Goal: Task Accomplishment & Management: Complete application form

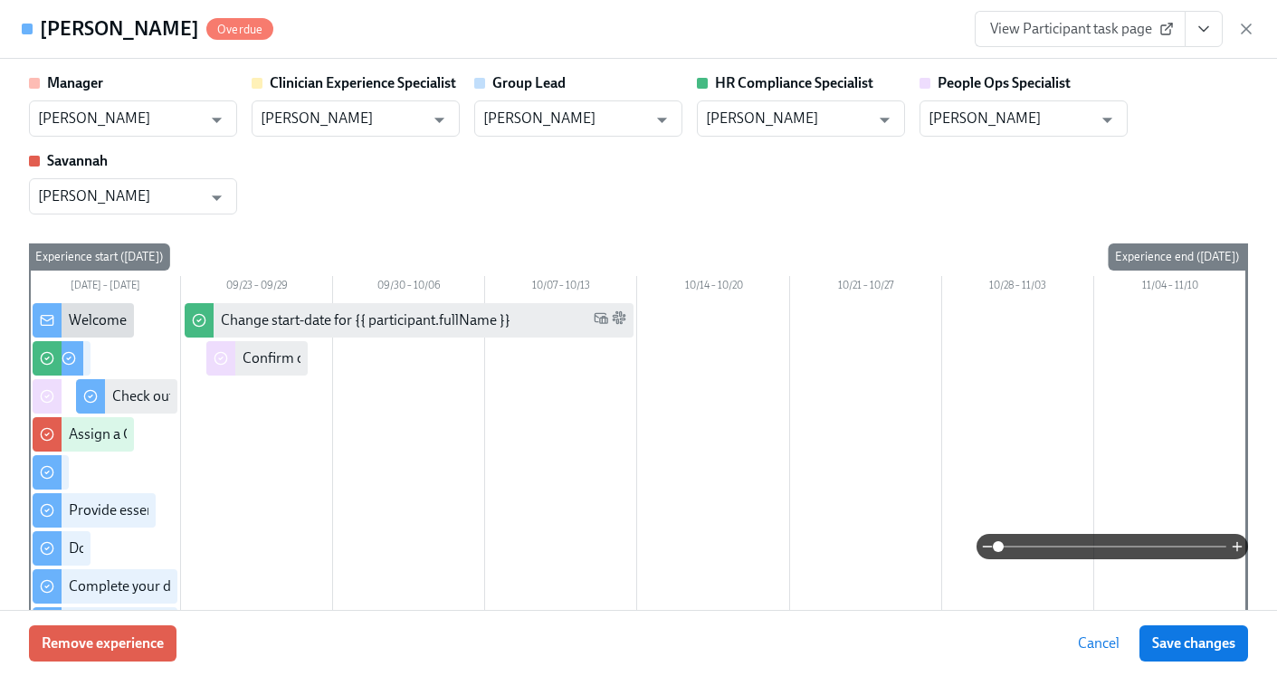
scroll to position [0, 22224]
click at [1248, 37] on icon "button" at bounding box center [1247, 29] width 18 height 18
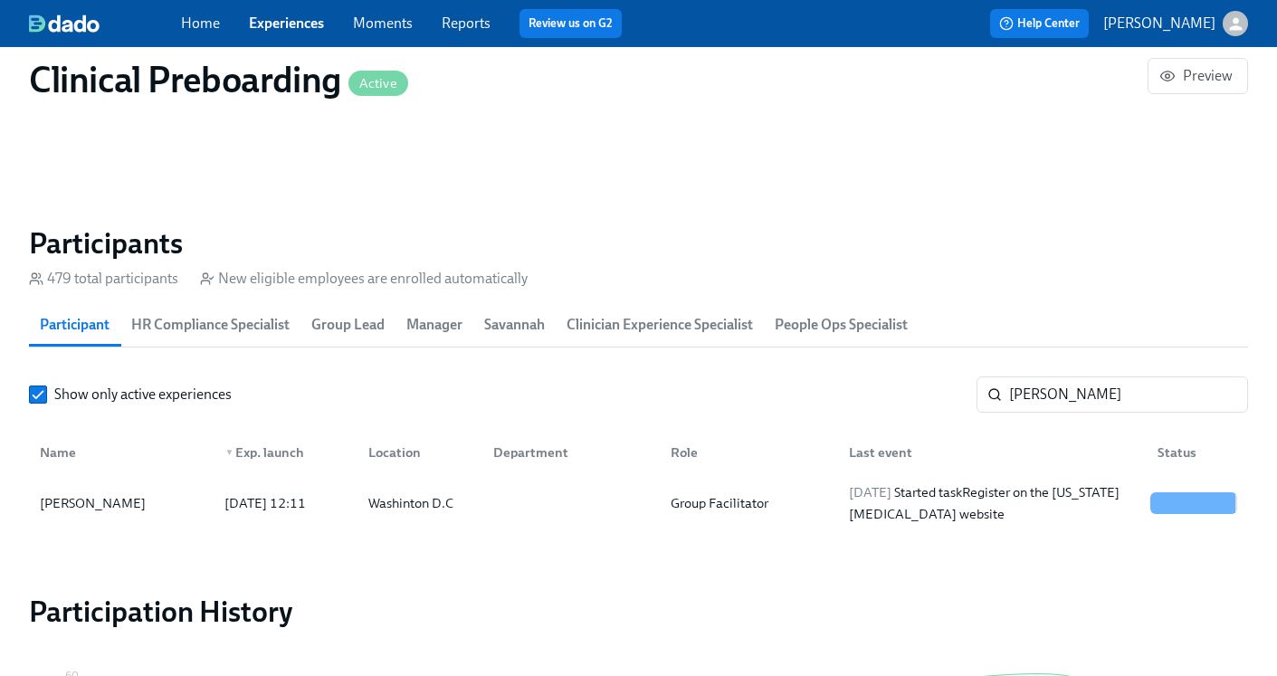
click at [276, 29] on link "Experiences" at bounding box center [286, 22] width 75 height 17
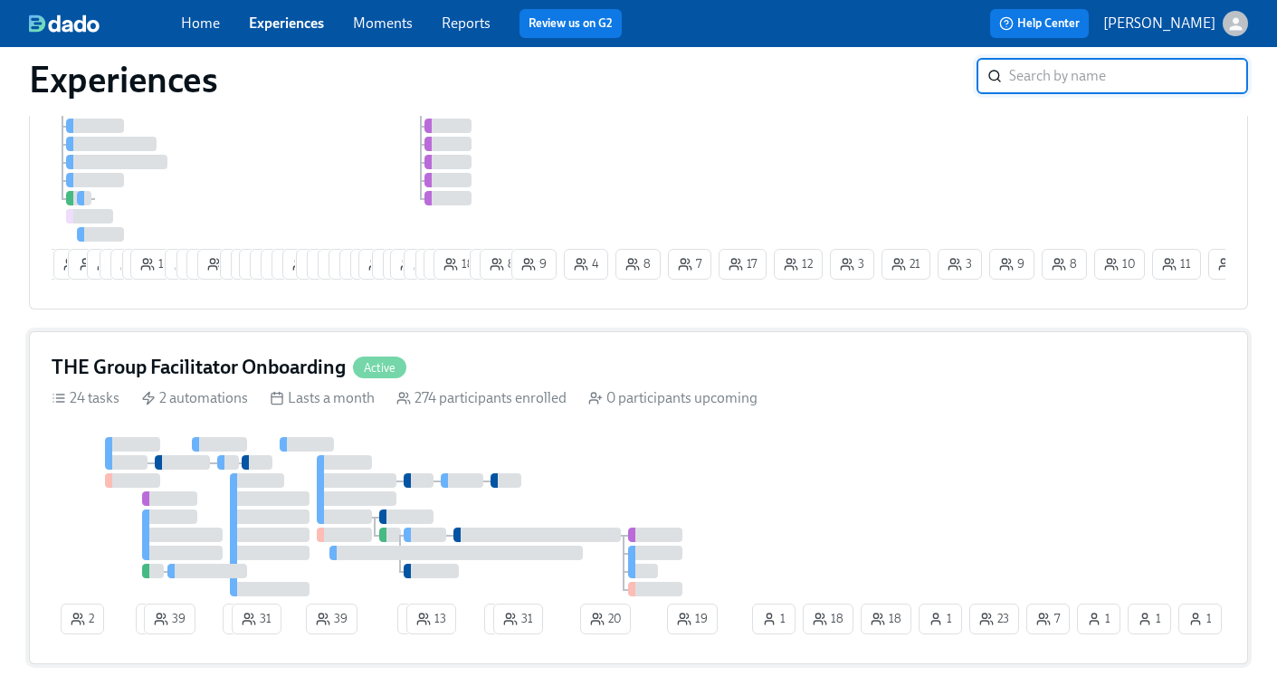
scroll to position [286, 0]
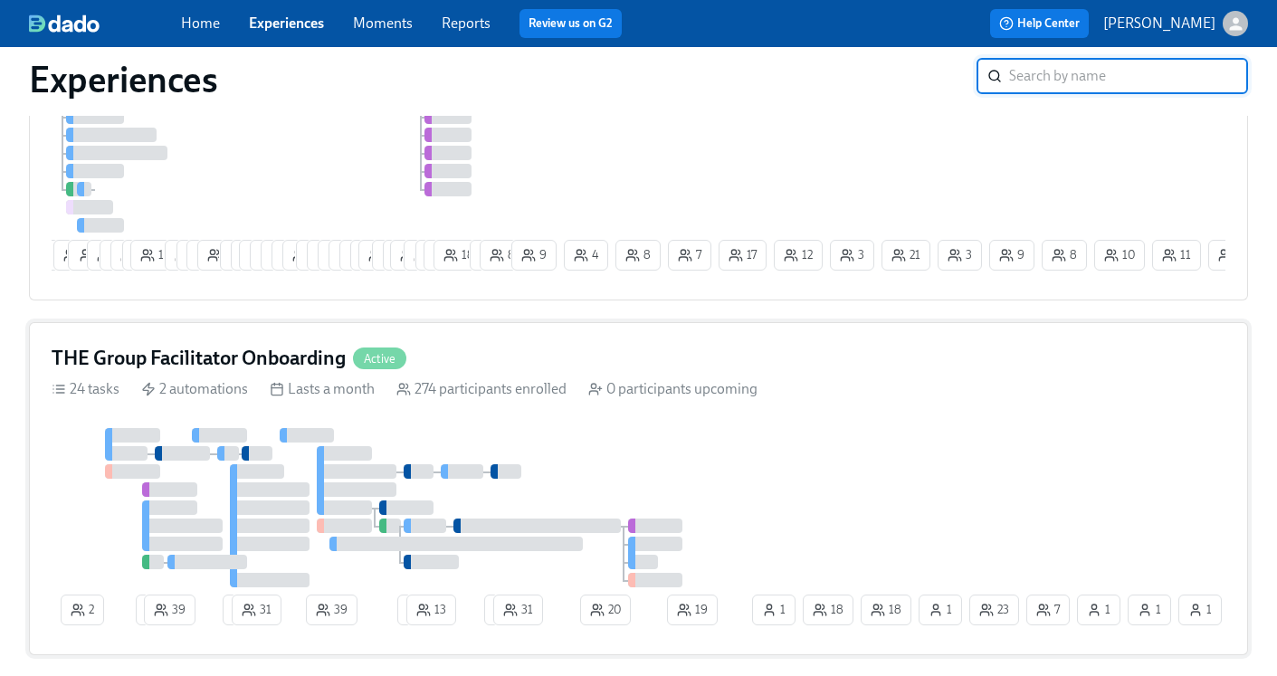
click at [218, 363] on h4 "THE Group Facilitator Onboarding" at bounding box center [199, 358] width 294 height 27
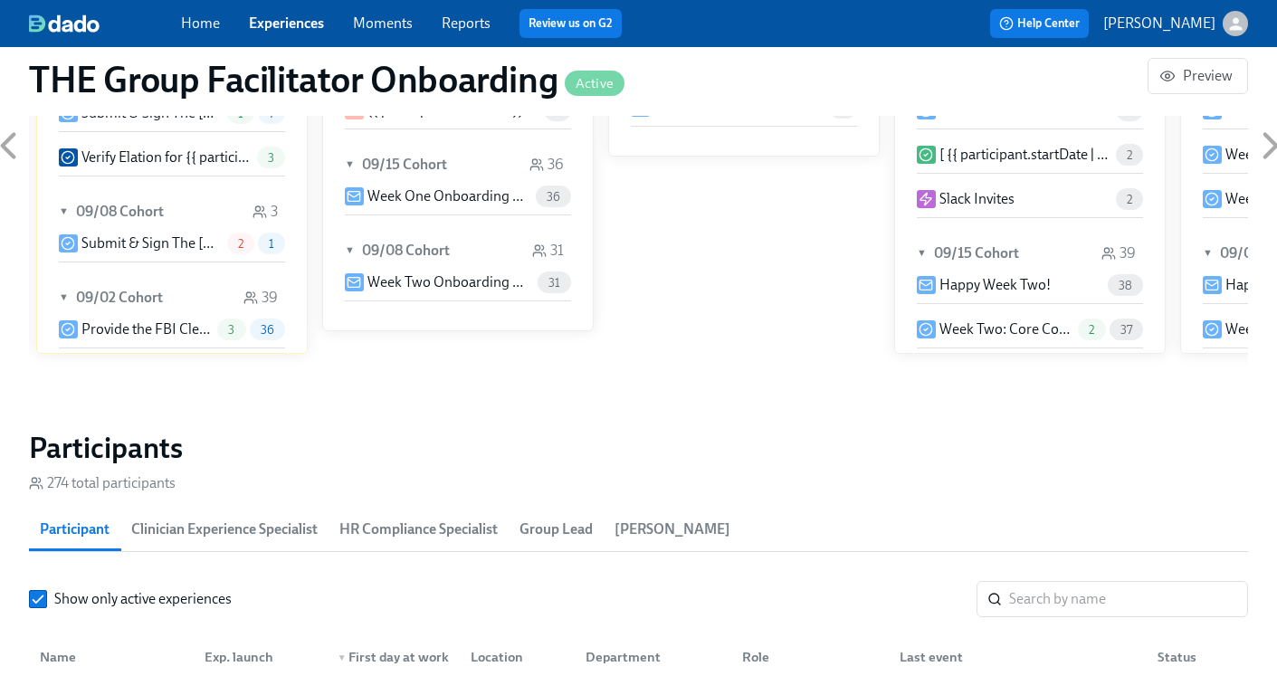
scroll to position [1419, 0]
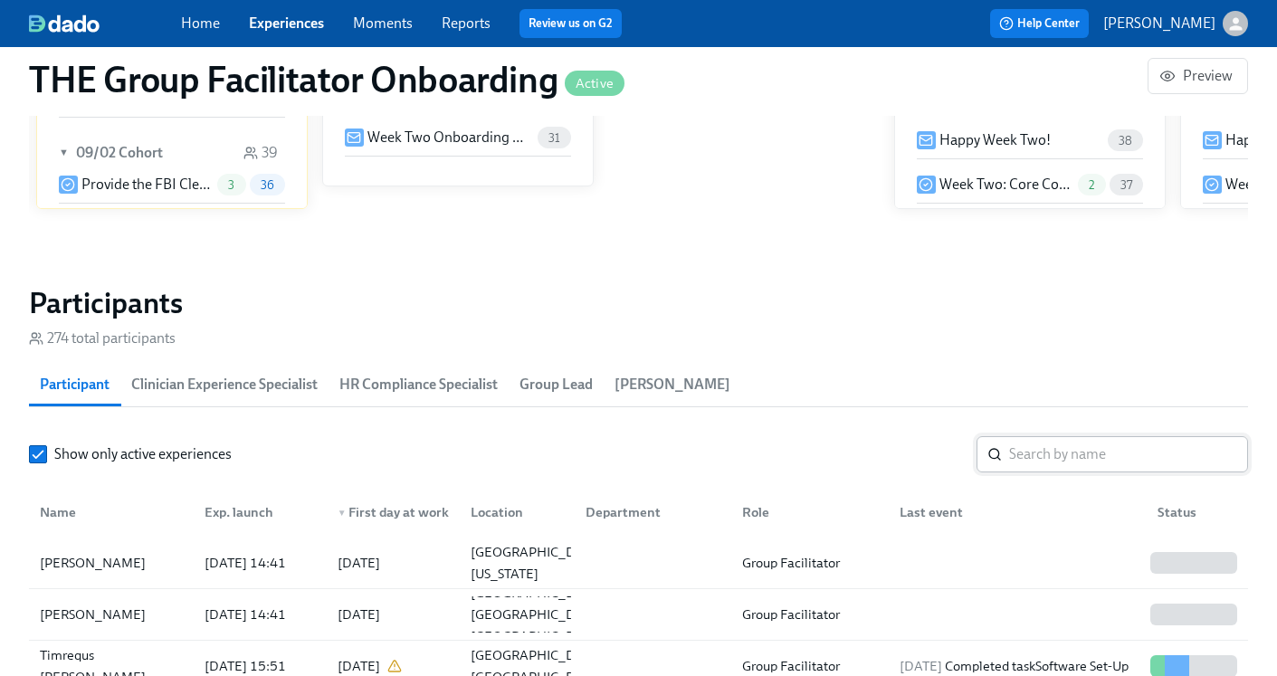
click at [1037, 470] on input "search" at bounding box center [1128, 454] width 239 height 36
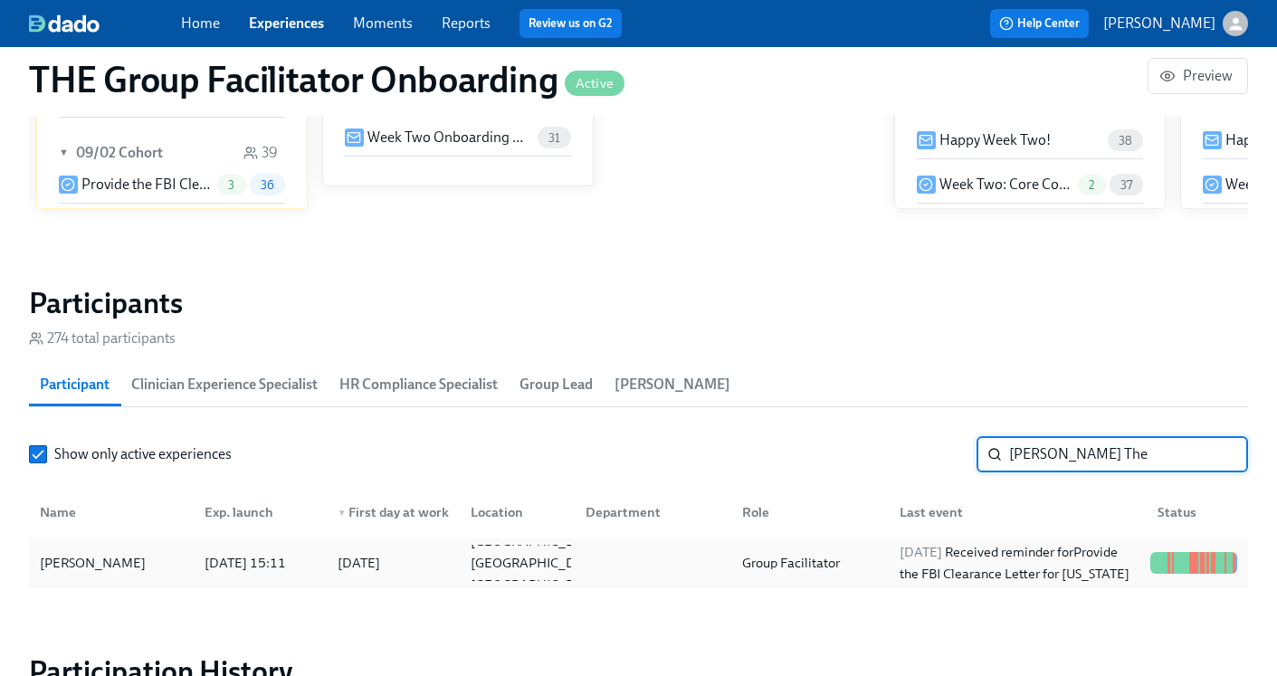
type input "[PERSON_NAME] The"
click at [1008, 569] on div "[DATE] Received reminder for Provide the FBI Clearance Letter for [US_STATE]" at bounding box center [1018, 562] width 251 height 43
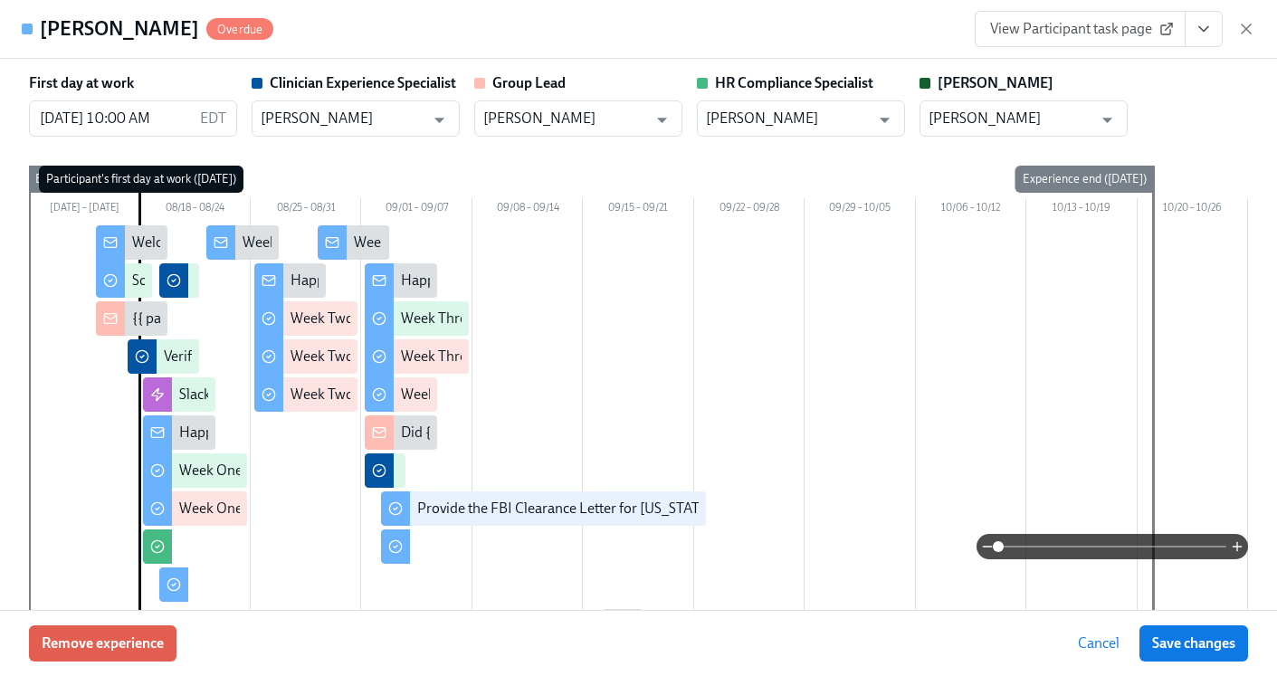
click at [1212, 33] on icon "View task page" at bounding box center [1204, 29] width 18 height 18
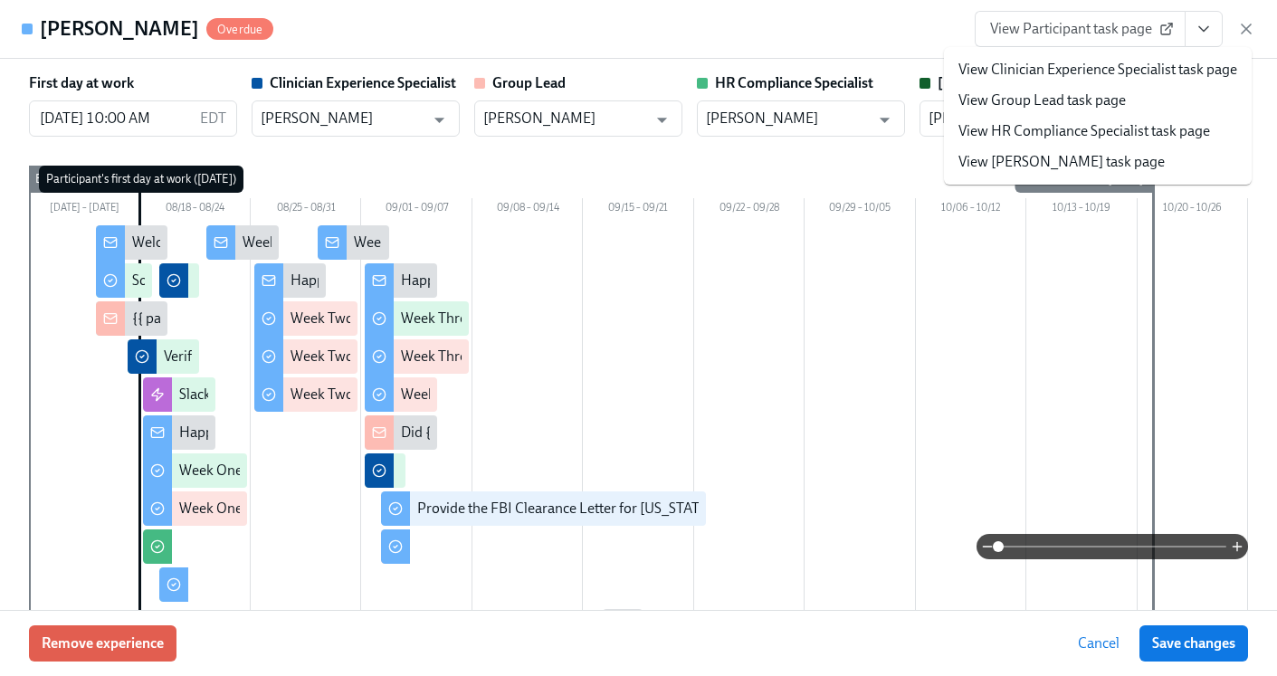
click at [1132, 131] on link "View HR Compliance Specialist task page" at bounding box center [1085, 131] width 252 height 20
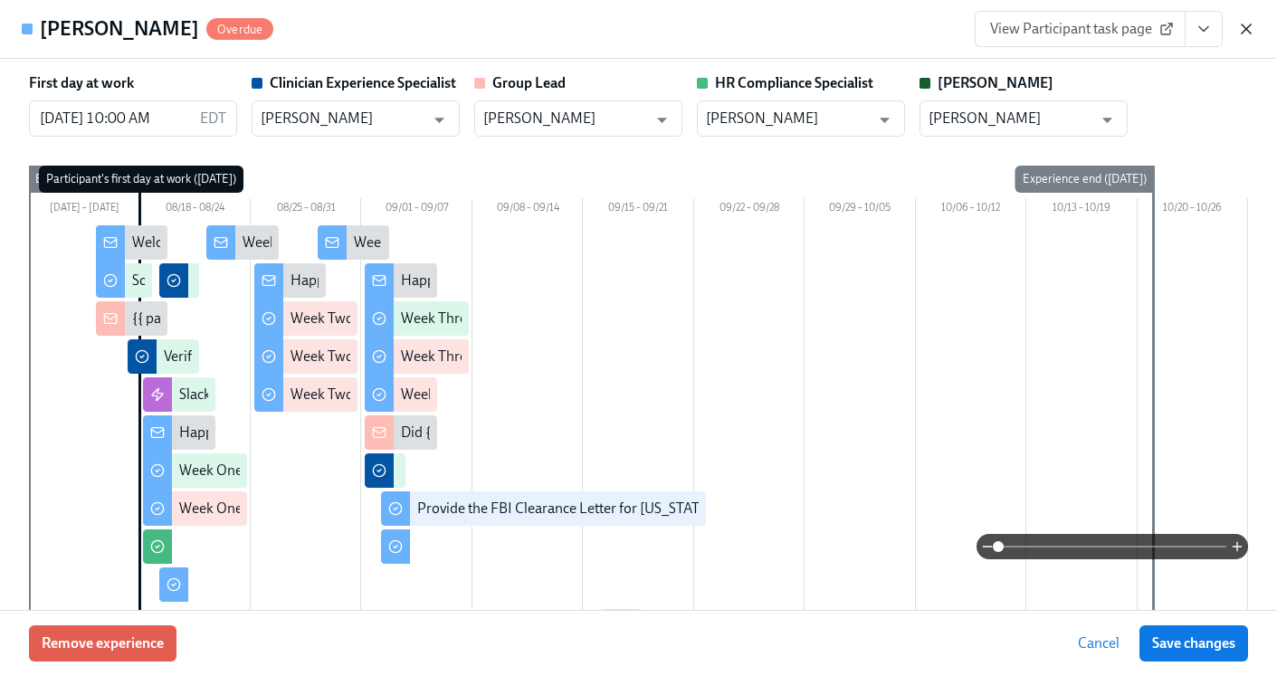
click at [1243, 33] on icon "button" at bounding box center [1246, 28] width 9 height 9
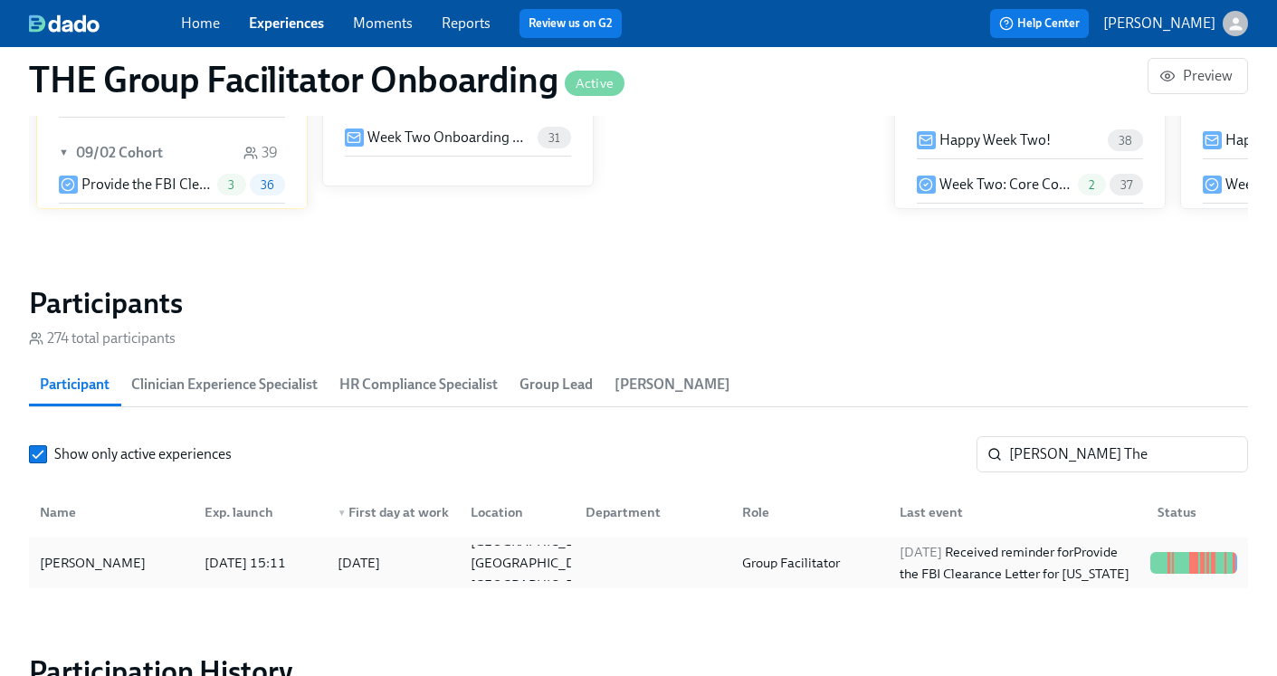
click at [596, 550] on div at bounding box center [650, 563] width 158 height 36
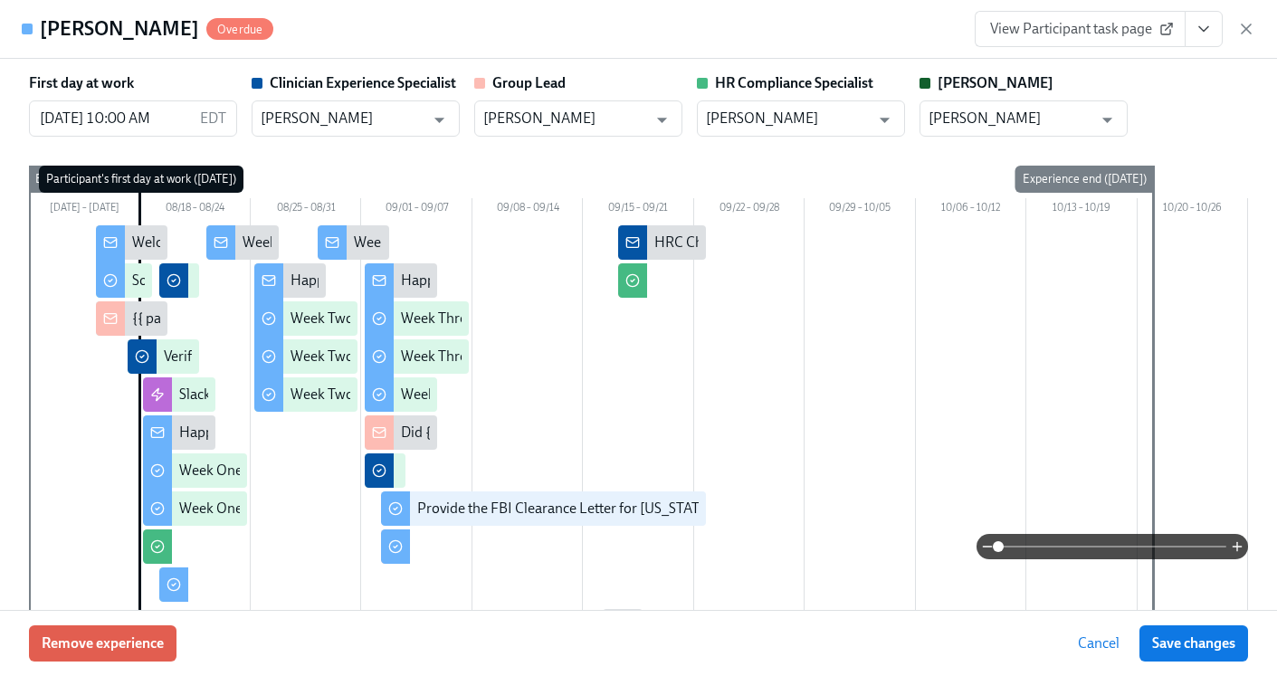
click at [1211, 36] on icon "View task page" at bounding box center [1204, 29] width 18 height 18
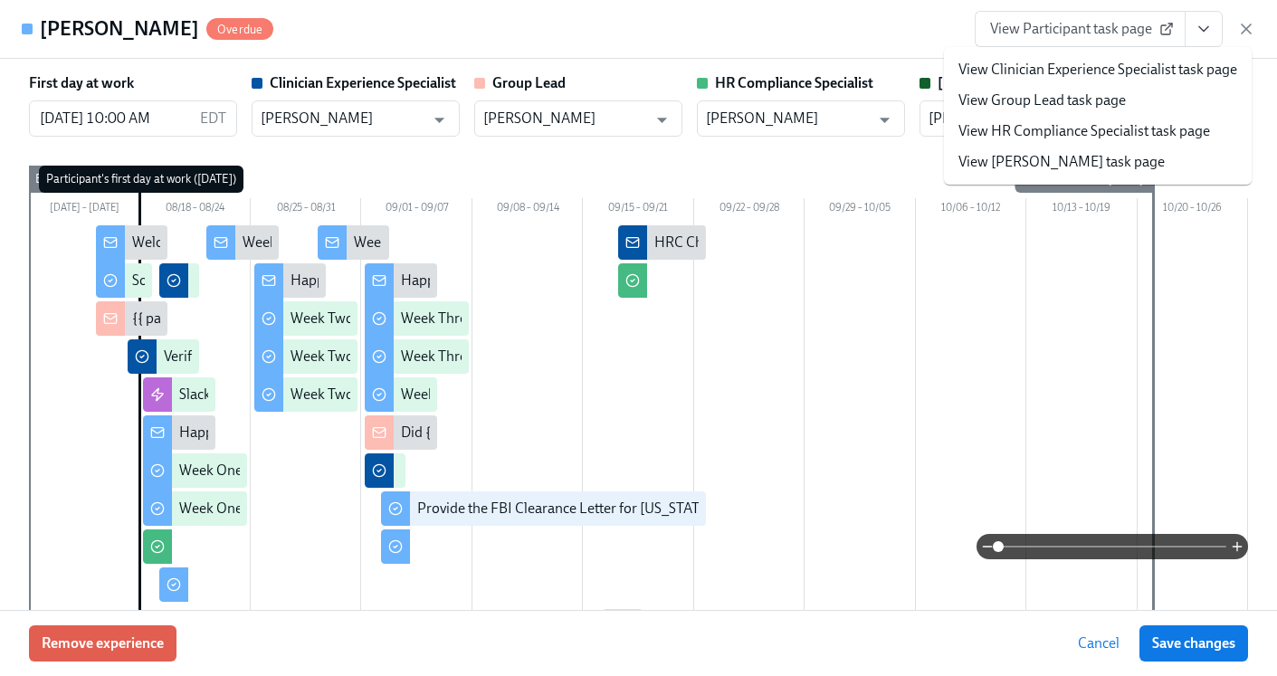
click at [1116, 127] on link "View HR Compliance Specialist task page" at bounding box center [1085, 131] width 252 height 20
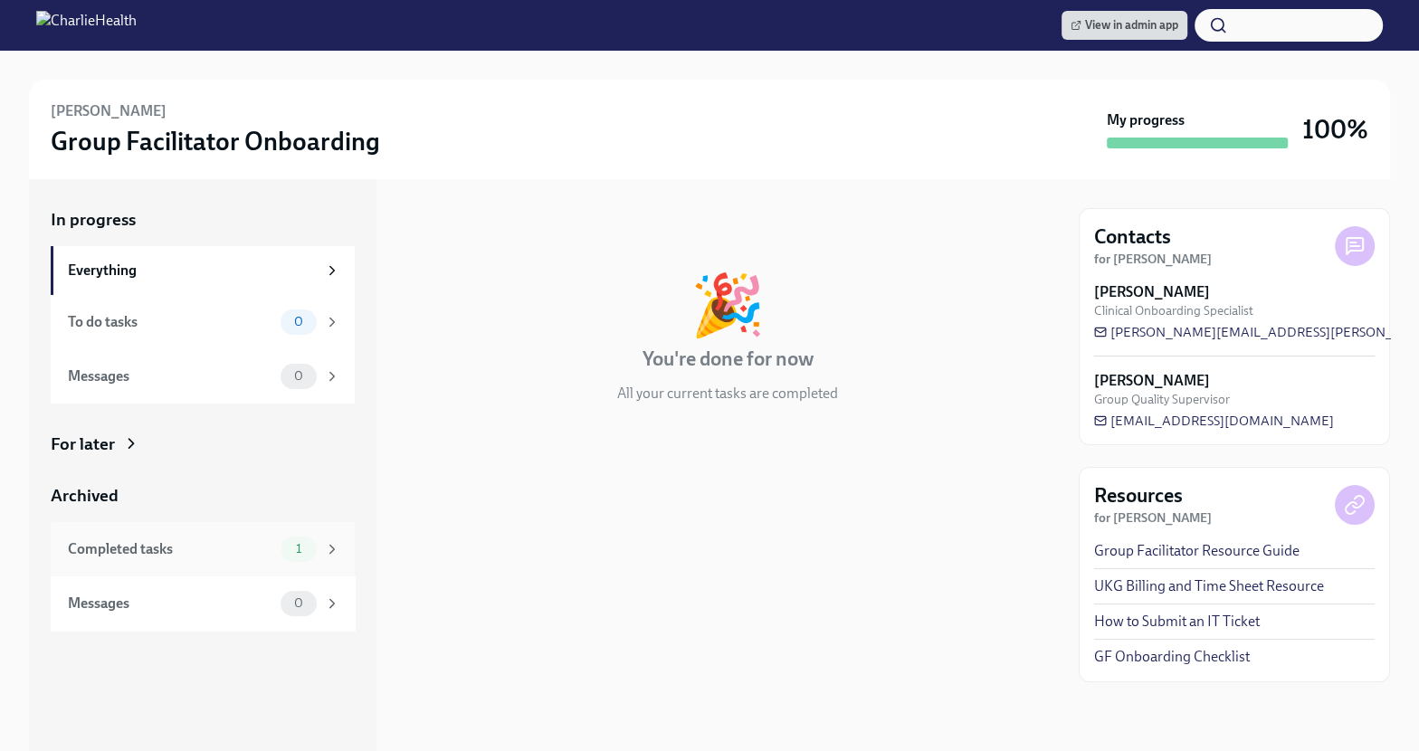
click at [254, 545] on div "Completed tasks" at bounding box center [170, 550] width 205 height 20
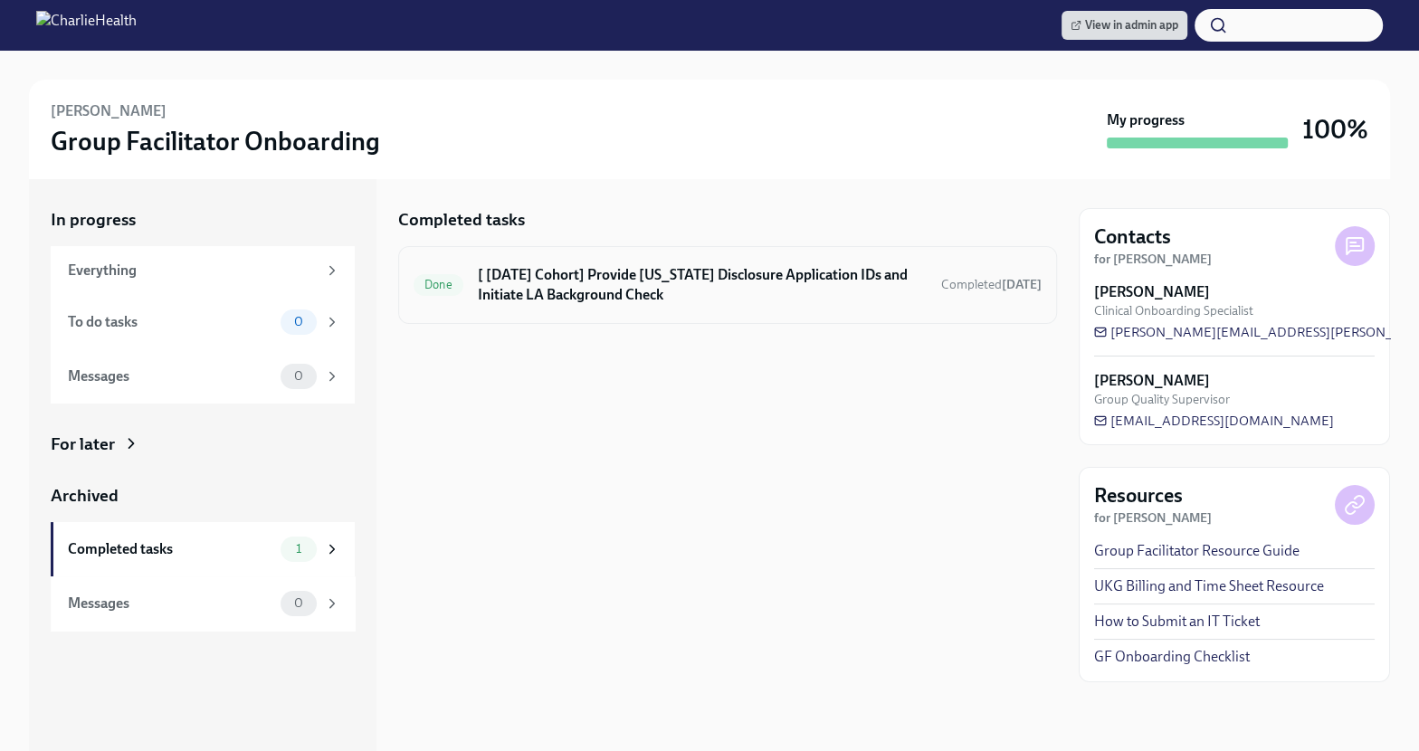
click at [593, 313] on div "Done [ Aug 18th Cohort] Provide Utah Disclosure Application IDs and Initiate LA…" at bounding box center [727, 285] width 659 height 78
click at [304, 280] on div "Everything" at bounding box center [192, 271] width 249 height 20
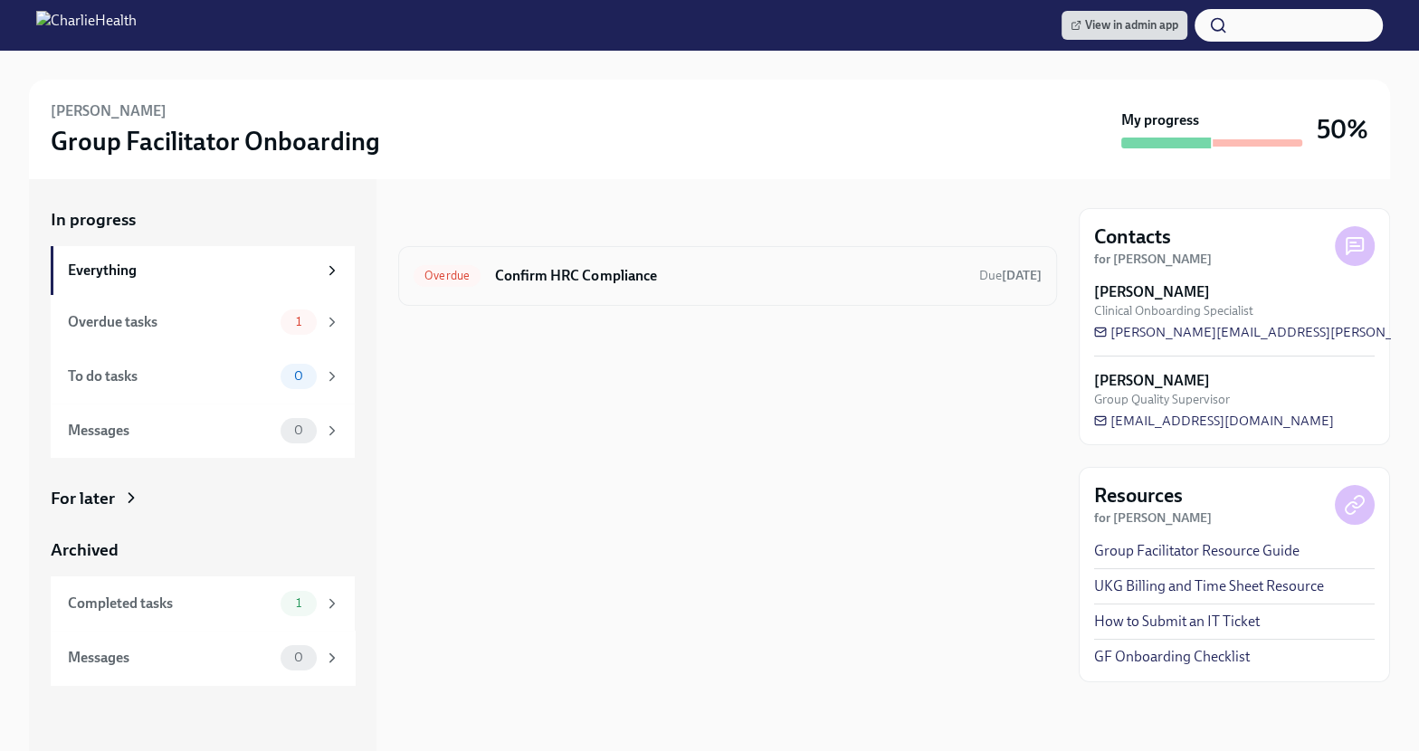
click at [868, 263] on div "Overdue Confirm HRC Compliance Due [DATE]" at bounding box center [728, 276] width 628 height 29
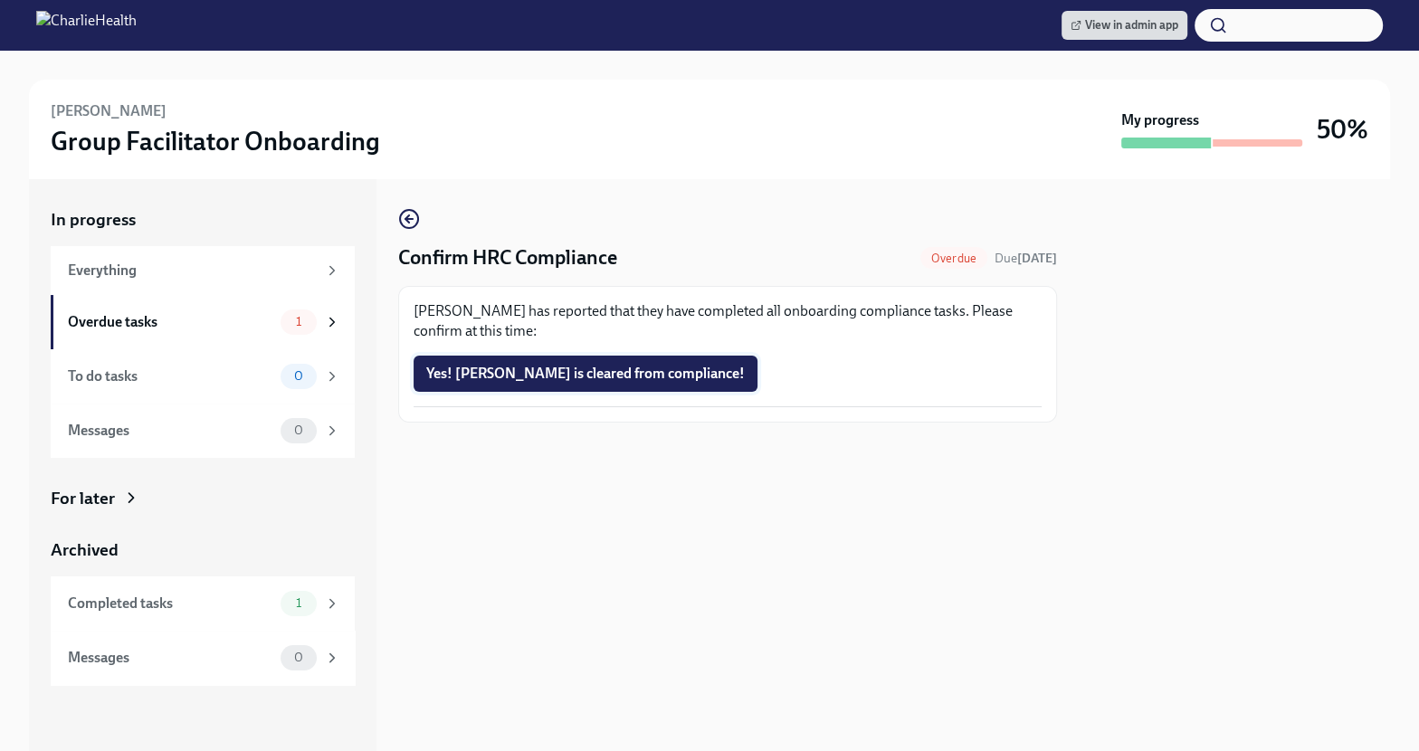
click at [630, 375] on span "Yes! [PERSON_NAME] is cleared from compliance!" at bounding box center [585, 374] width 319 height 18
